Goal: Transaction & Acquisition: Purchase product/service

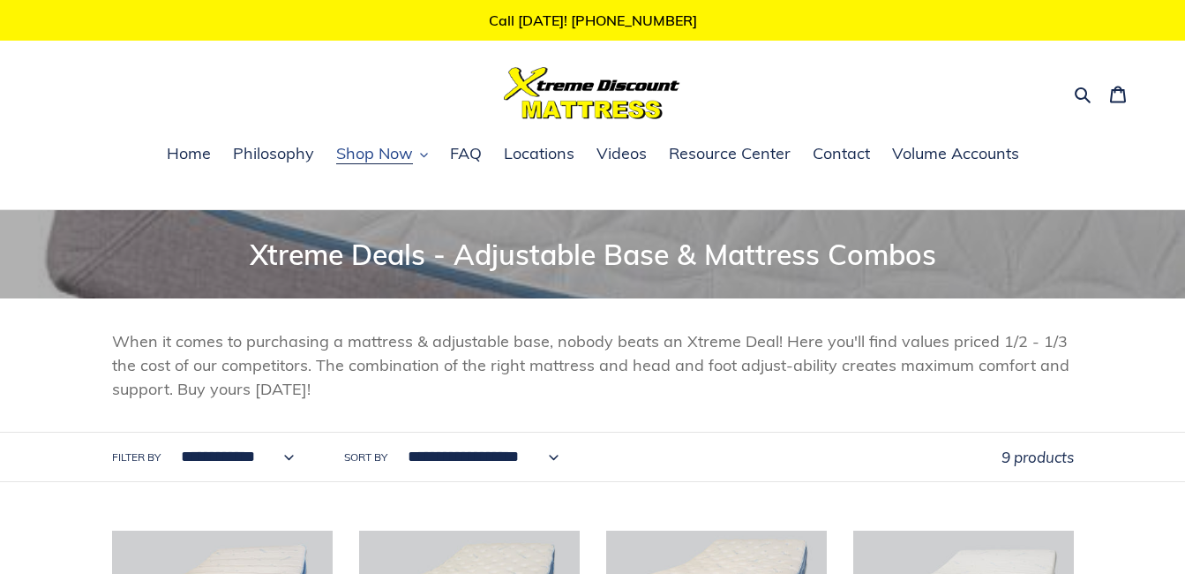
click at [382, 159] on span "Shop Now" at bounding box center [374, 153] width 77 height 21
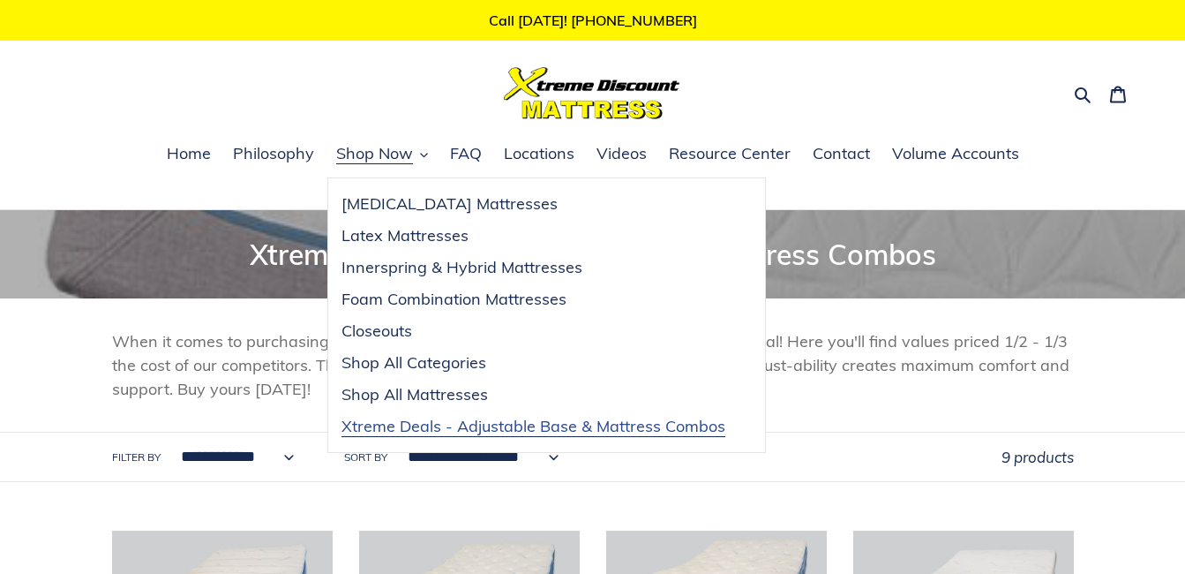
click at [455, 428] on span "Xtreme Deals - Adjustable Base & Mattress Combos" at bounding box center [534, 426] width 384 height 21
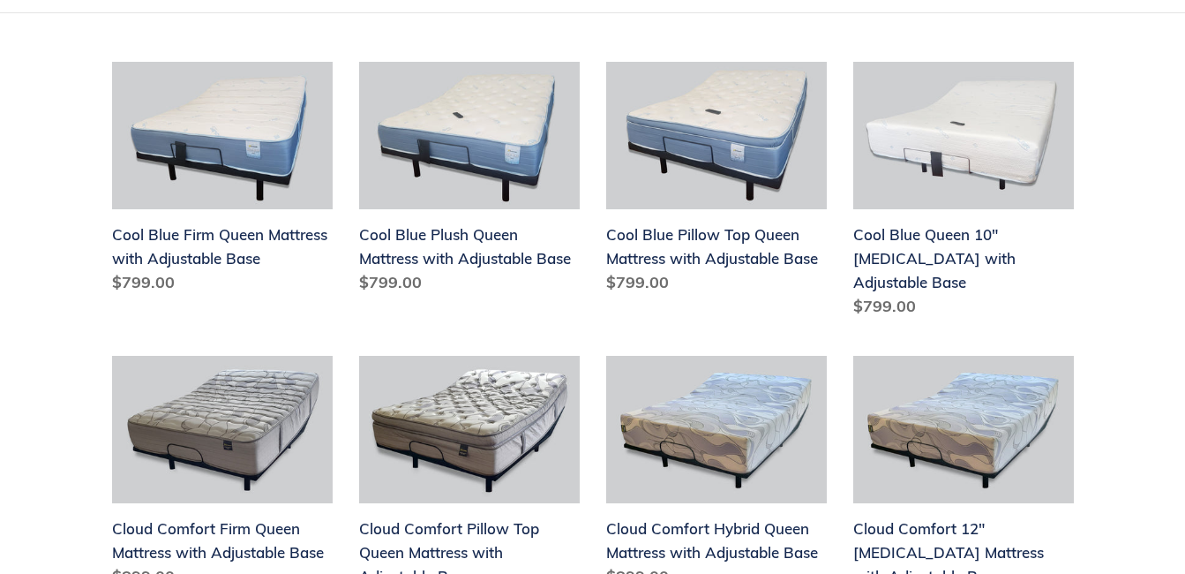
scroll to position [472, 0]
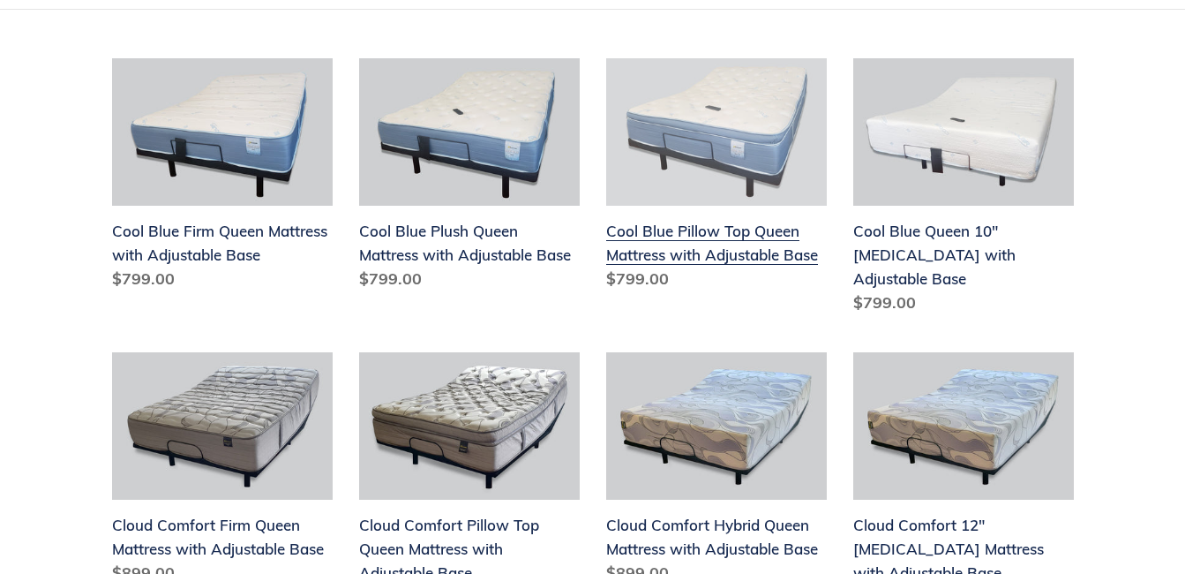
click at [690, 249] on link "Cool Blue Pillow Top Queen Mattress with Adjustable Base" at bounding box center [716, 177] width 221 height 239
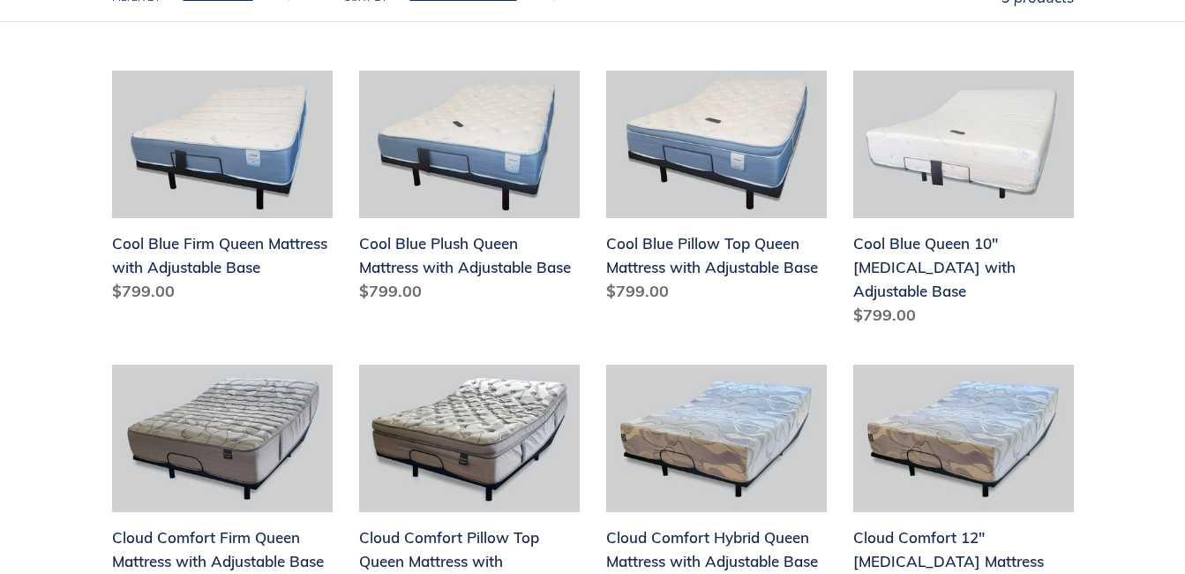
scroll to position [43, 0]
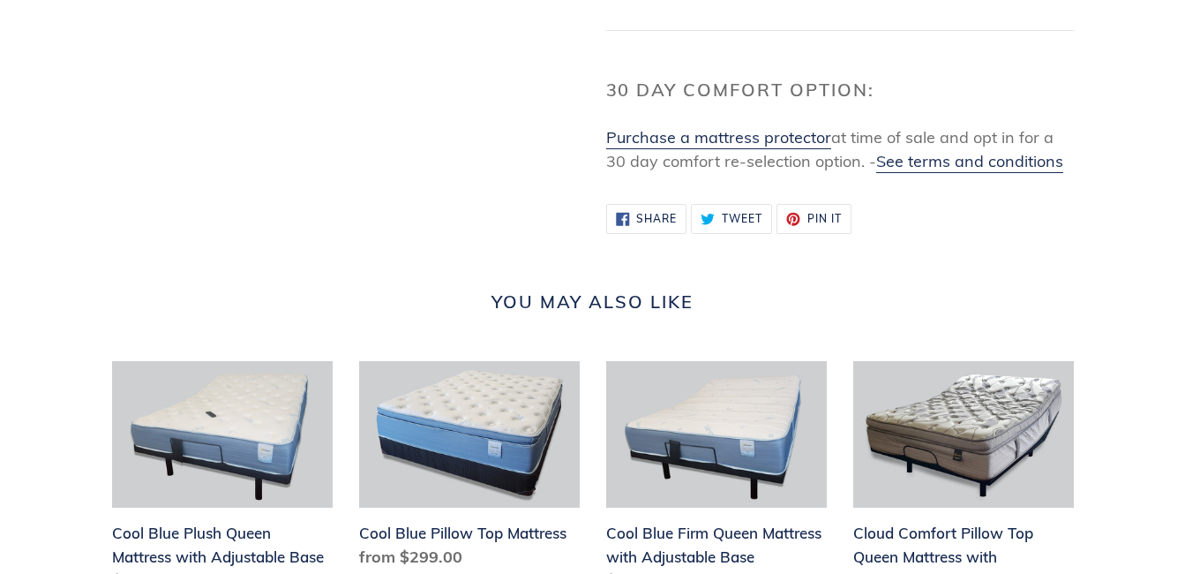
scroll to position [47, 0]
